Goal: Task Accomplishment & Management: Complete application form

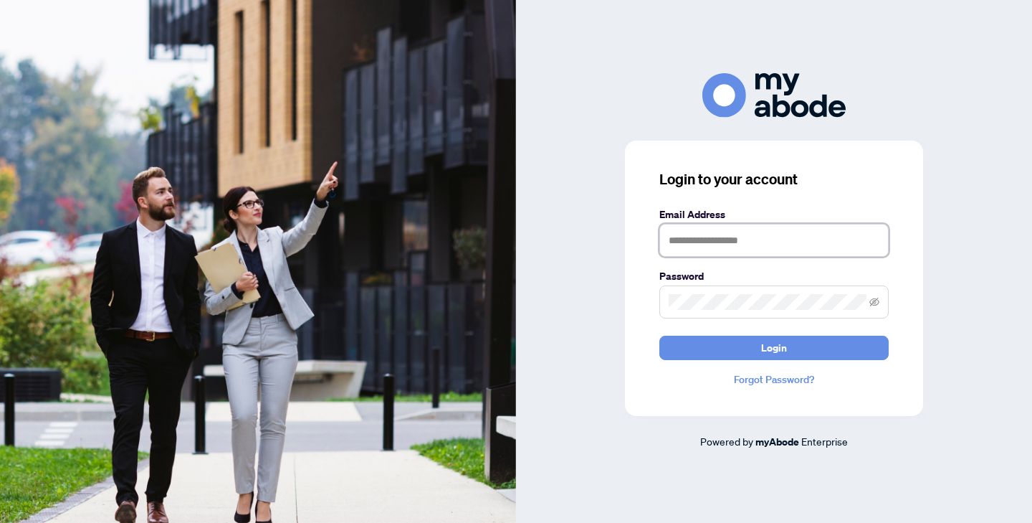
click at [814, 248] on input "text" at bounding box center [773, 240] width 229 height 33
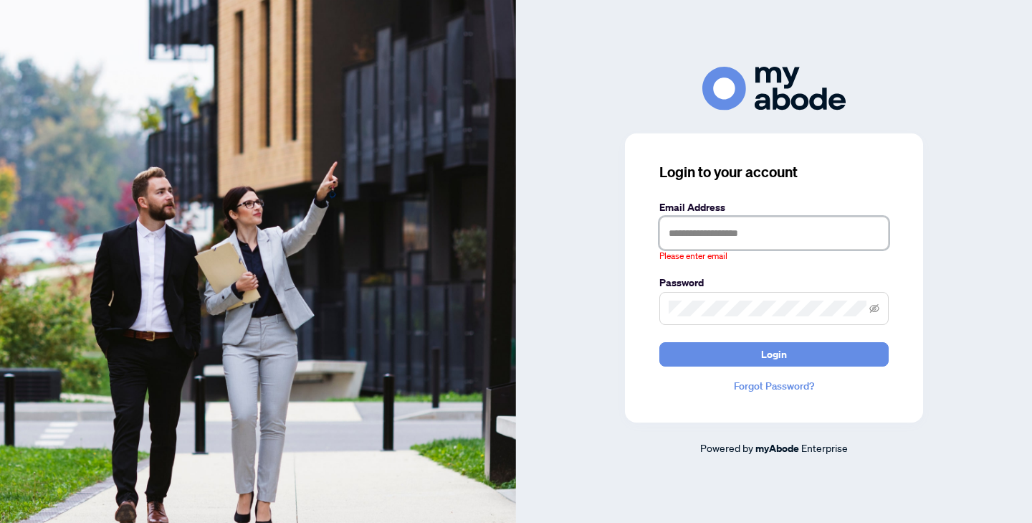
type input "**********"
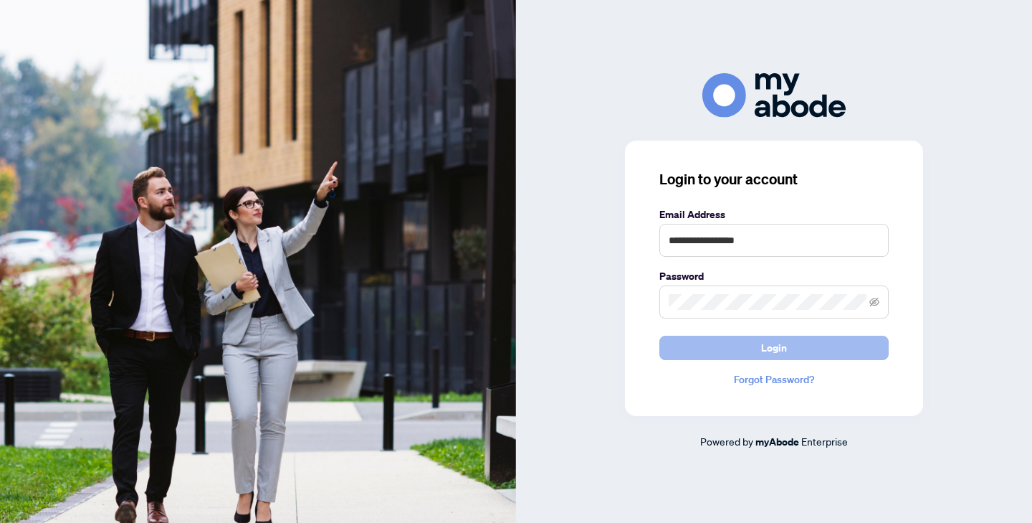
click at [797, 356] on button "Login" at bounding box center [773, 347] width 229 height 24
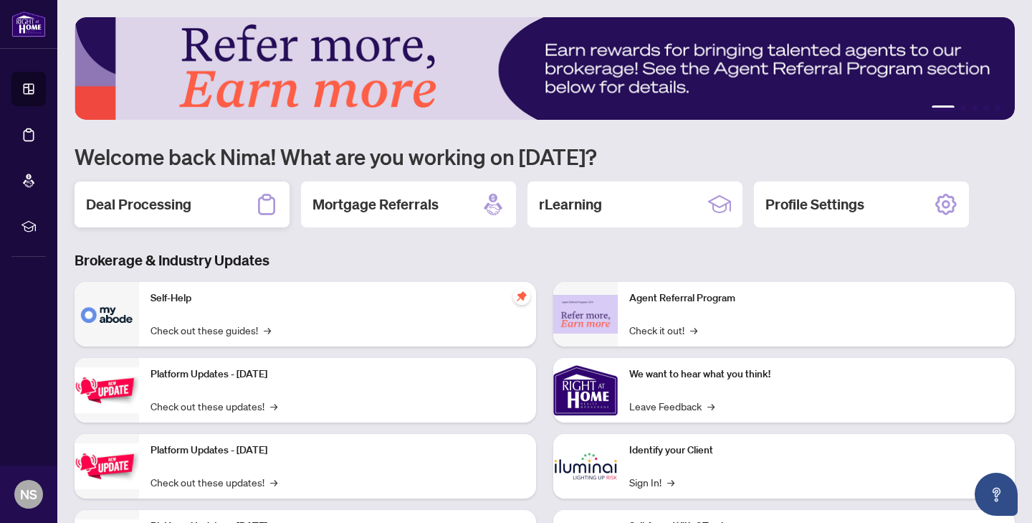
click at [163, 210] on h2 "Deal Processing" at bounding box center [138, 204] width 105 height 20
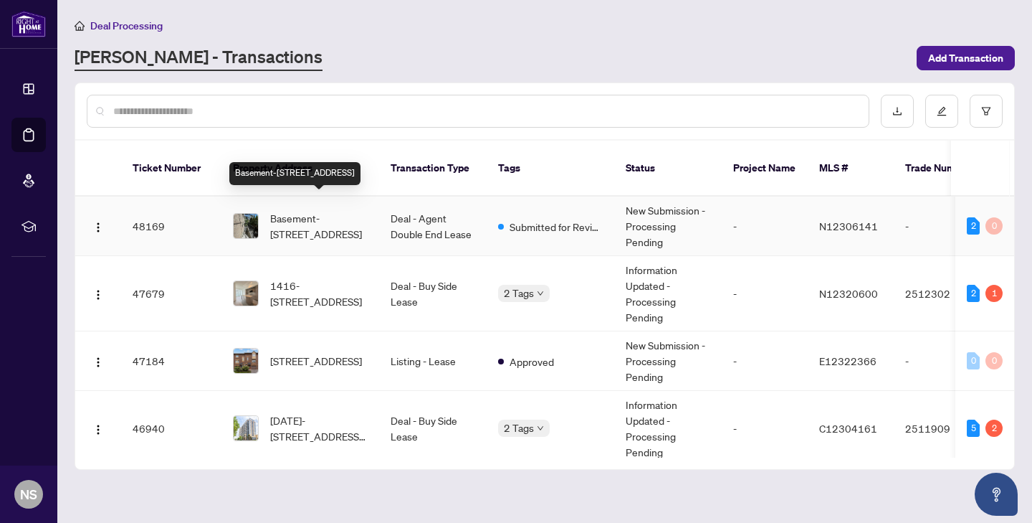
click at [349, 219] on span "Basement-[STREET_ADDRESS]" at bounding box center [318, 226] width 97 height 32
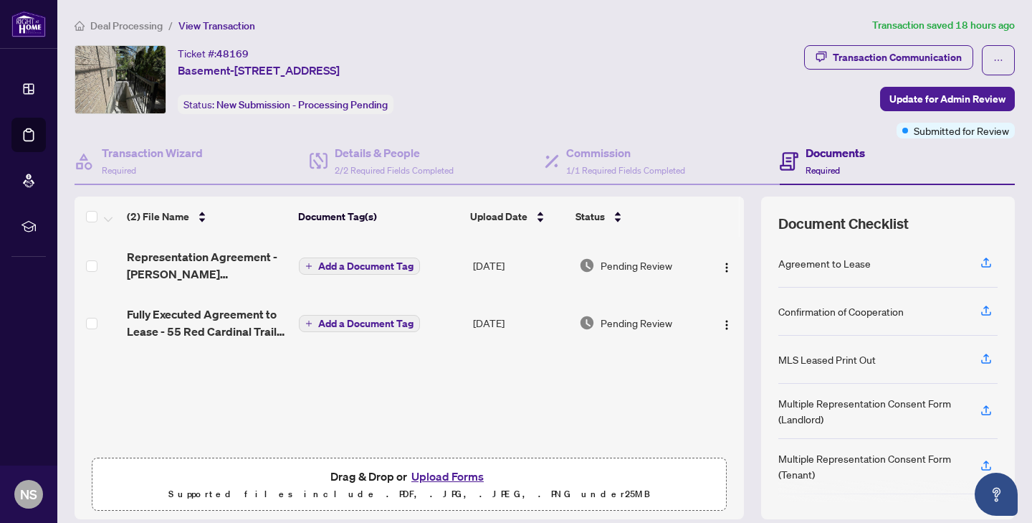
scroll to position [98, 0]
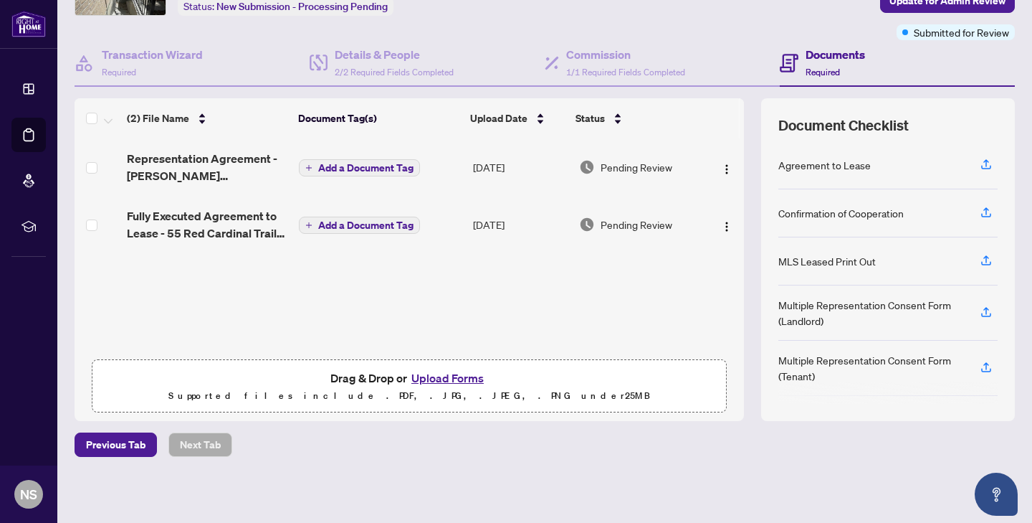
click at [439, 376] on button "Upload Forms" at bounding box center [447, 377] width 81 height 19
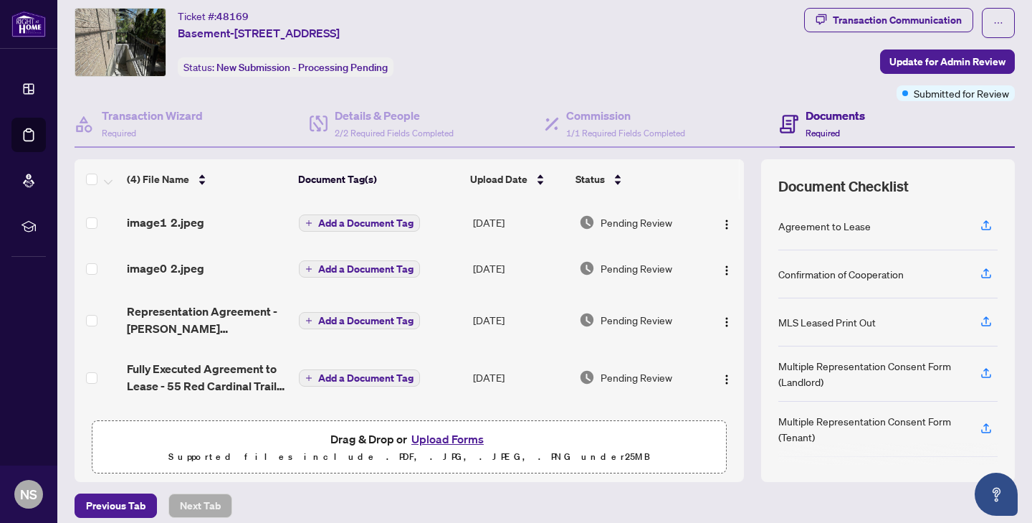
scroll to position [0, 0]
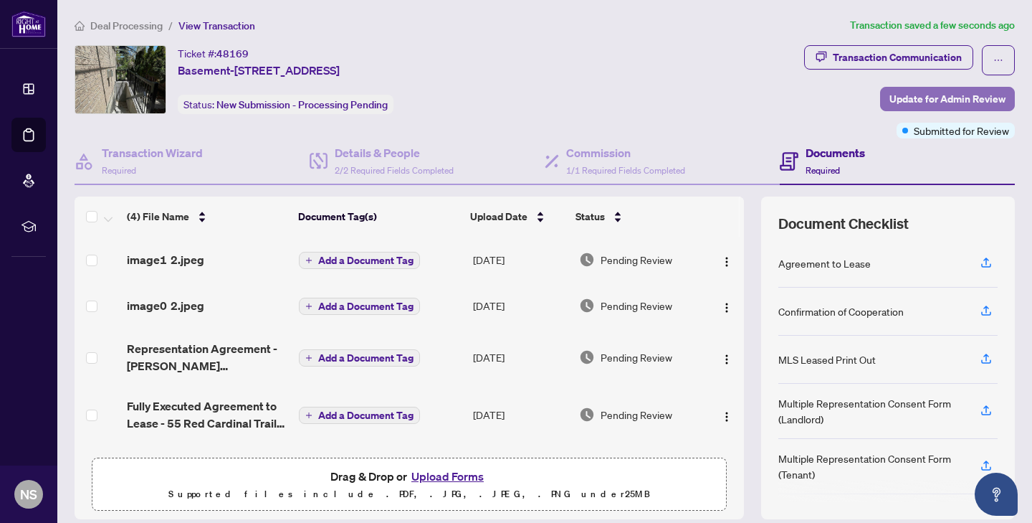
click at [910, 97] on span "Update for Admin Review" at bounding box center [948, 98] width 116 height 23
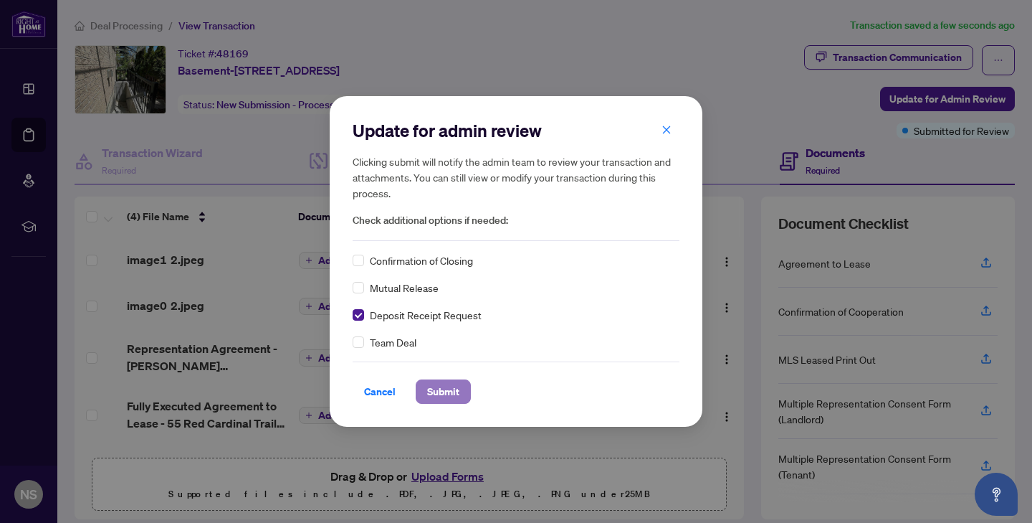
click at [432, 389] on span "Submit" at bounding box center [443, 391] width 32 height 23
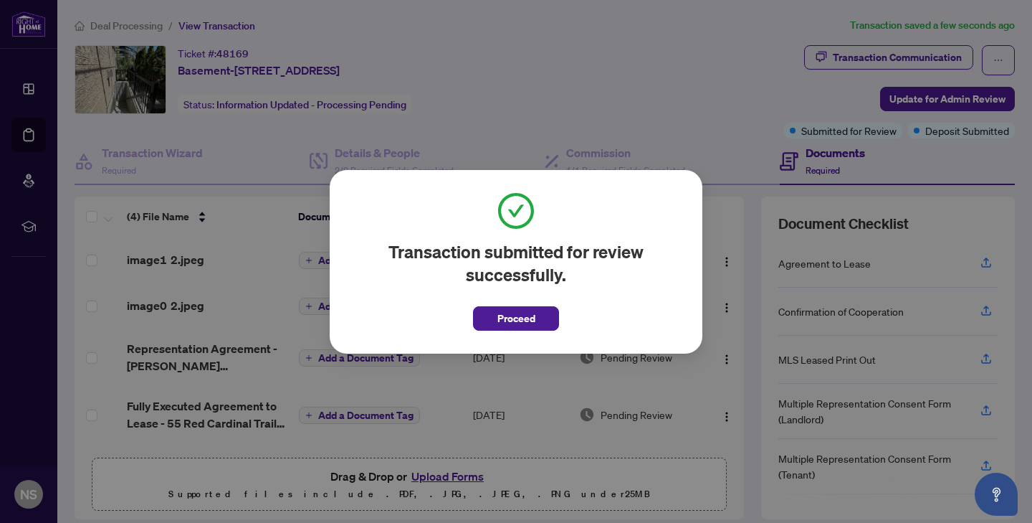
click at [504, 304] on span "Proceed" at bounding box center [516, 313] width 86 height 33
click at [505, 319] on span "Proceed" at bounding box center [516, 318] width 38 height 23
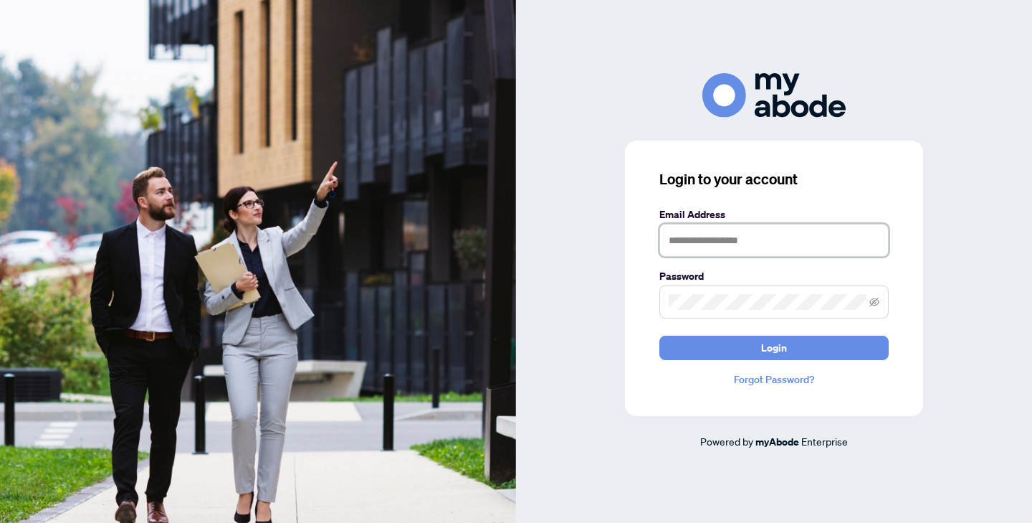
click at [747, 241] on input "text" at bounding box center [773, 240] width 229 height 33
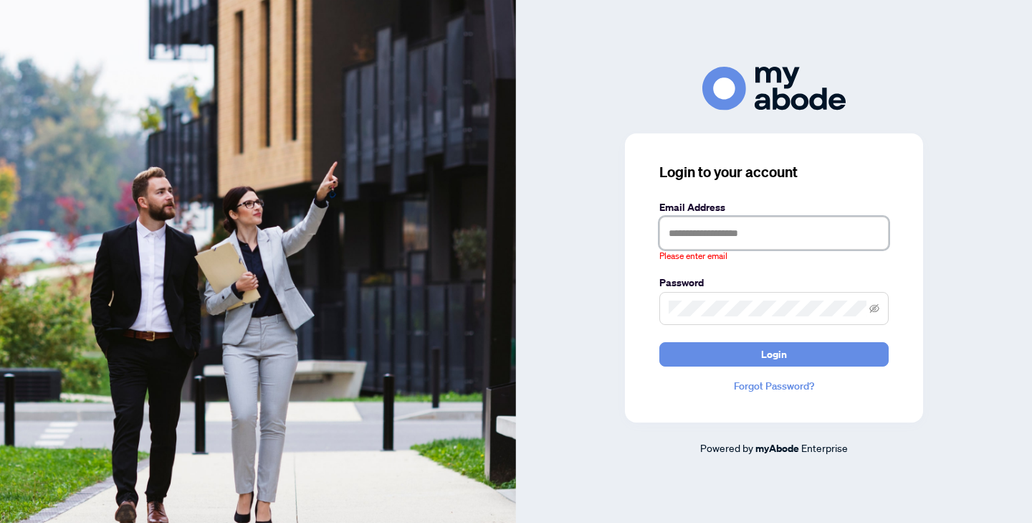
type input "**********"
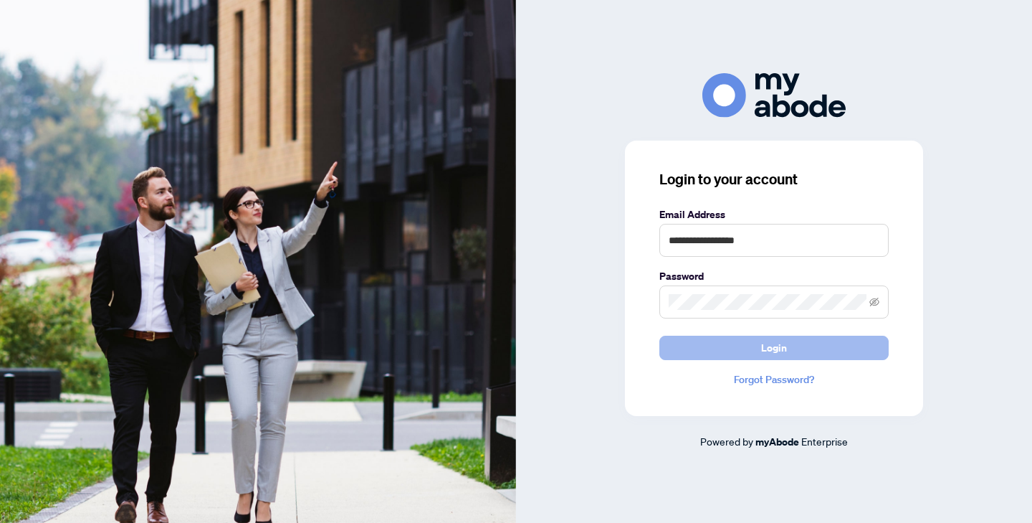
click at [773, 355] on span "Login" at bounding box center [774, 347] width 26 height 23
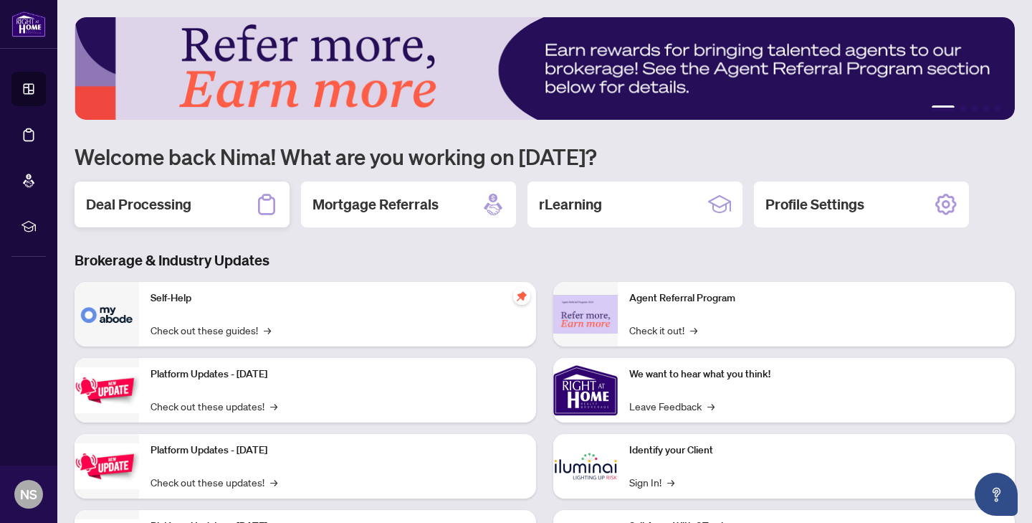
click at [205, 188] on div "Deal Processing" at bounding box center [182, 204] width 215 height 46
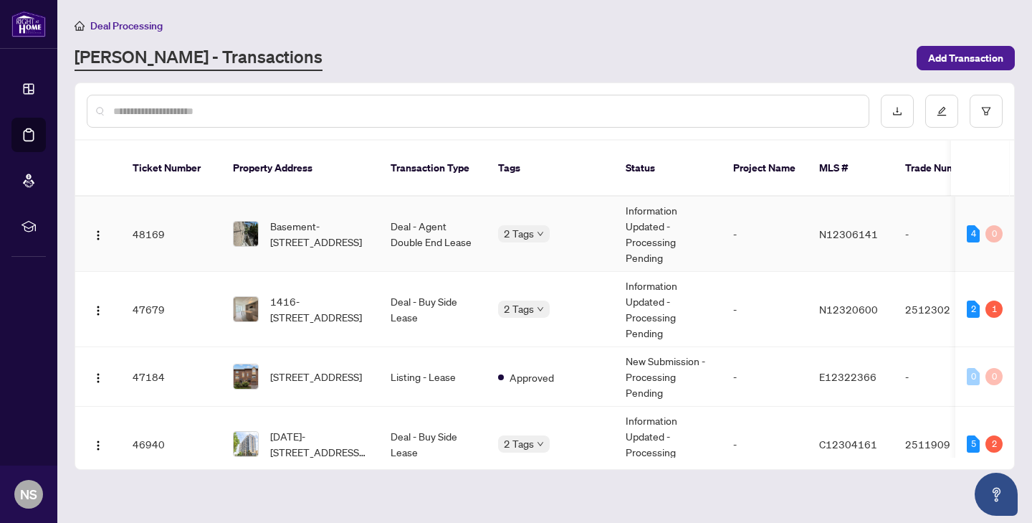
click at [321, 237] on td "Basement-[STREET_ADDRESS]" at bounding box center [300, 233] width 158 height 75
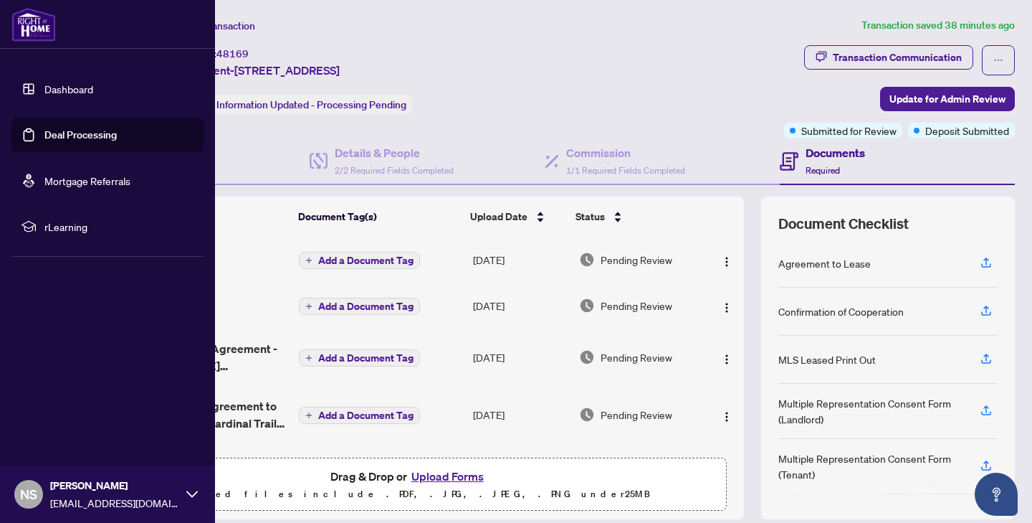
click at [44, 84] on link "Dashboard" at bounding box center [68, 88] width 49 height 13
